Goal: Information Seeking & Learning: Understand process/instructions

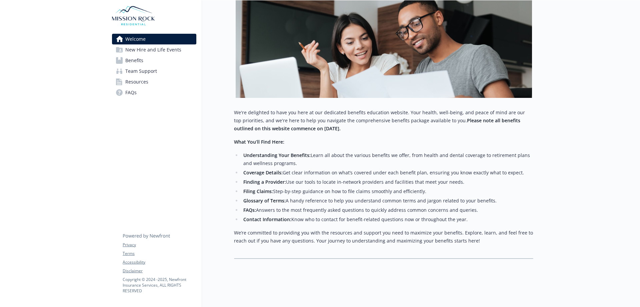
scroll to position [110, 0]
click at [143, 57] on span "Benefits" at bounding box center [134, 60] width 18 height 11
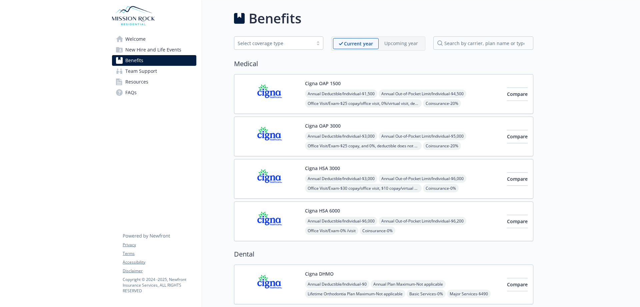
click at [303, 42] on div "Select coverage type" at bounding box center [274, 43] width 72 height 7
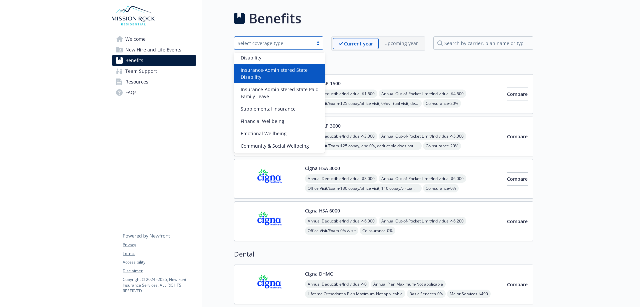
scroll to position [52, 0]
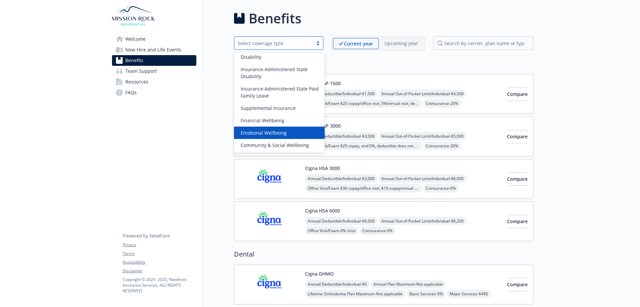
click at [297, 130] on div "Emotional Wellbeing" at bounding box center [279, 132] width 83 height 7
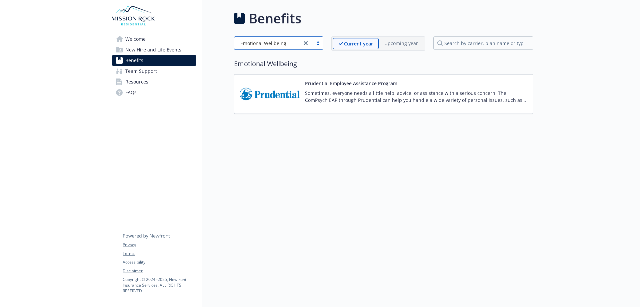
click at [284, 97] on img at bounding box center [270, 94] width 60 height 28
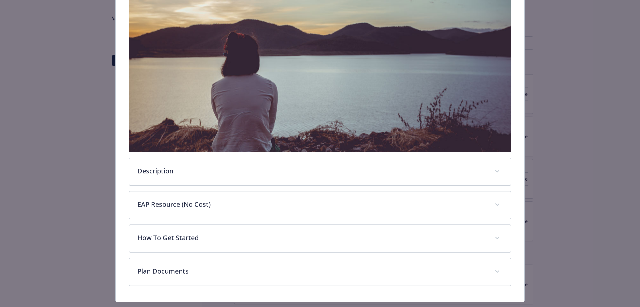
scroll to position [133, 0]
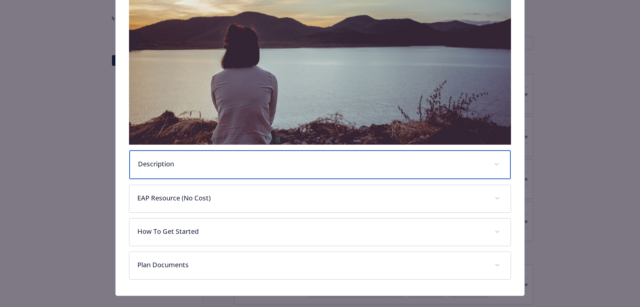
click at [486, 159] on div "Description" at bounding box center [320, 164] width 382 height 29
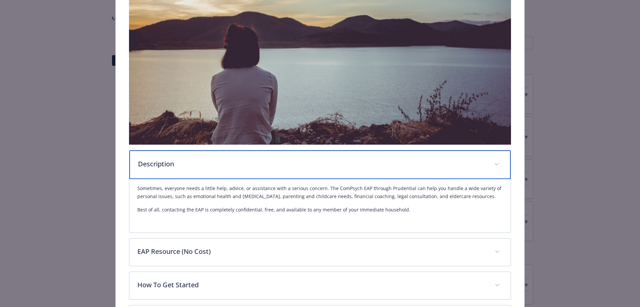
click at [484, 159] on div "Description" at bounding box center [320, 164] width 382 height 29
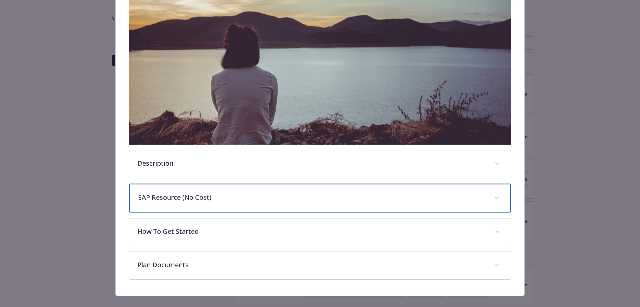
click at [217, 201] on div "EAP Resource (No Cost)" at bounding box center [320, 197] width 382 height 29
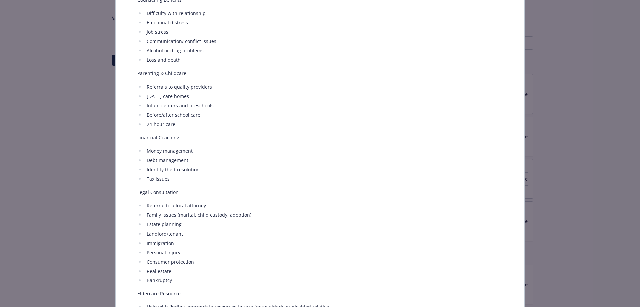
scroll to position [434, 0]
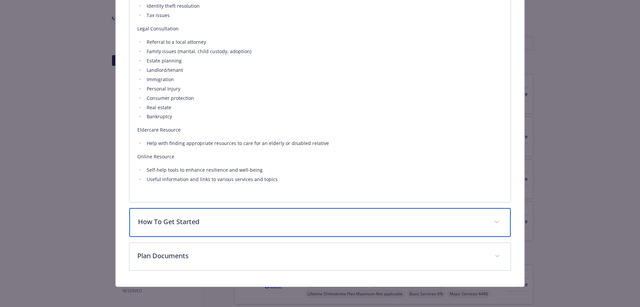
click at [254, 214] on div "How To Get Started" at bounding box center [320, 222] width 382 height 29
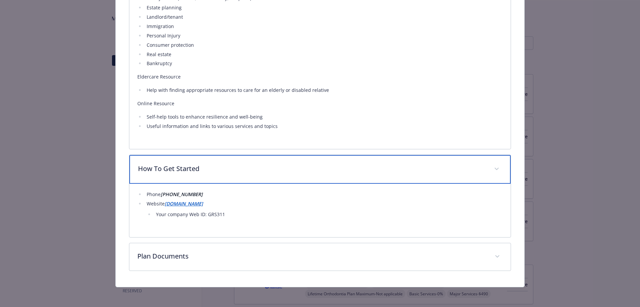
scroll to position [616, 0]
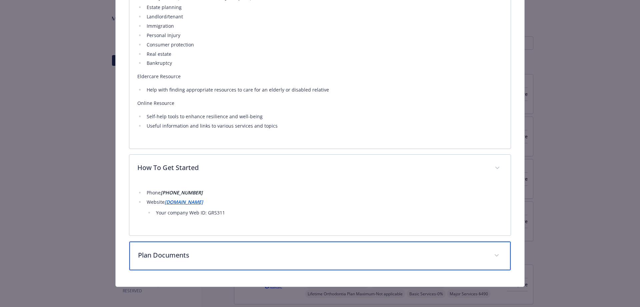
click at [219, 256] on p "Plan Documents" at bounding box center [312, 255] width 349 height 10
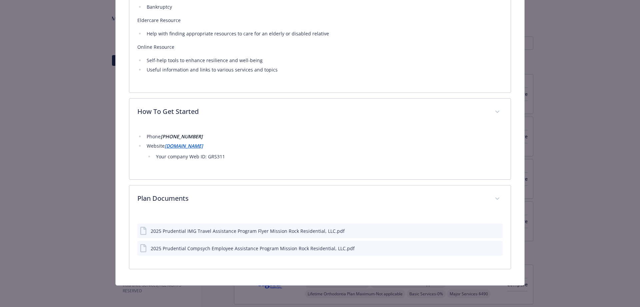
scroll to position [670, 0]
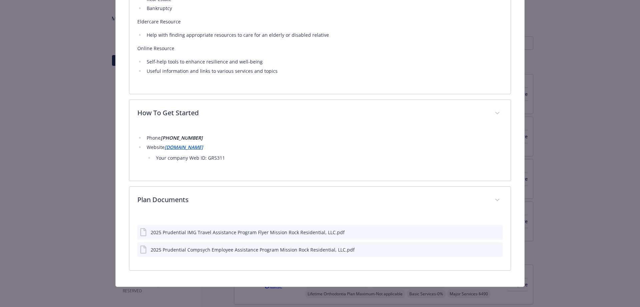
click at [213, 158] on li "Your company Web ID: GRS311" at bounding box center [328, 158] width 349 height 8
copy li "GRS311"
